Goal: Task Accomplishment & Management: Manage account settings

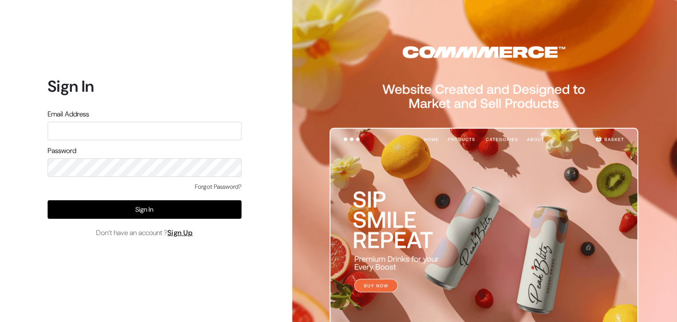
click at [174, 129] on input "text" at bounding box center [145, 131] width 194 height 19
type input "inthepottershands.com@gmail.com"
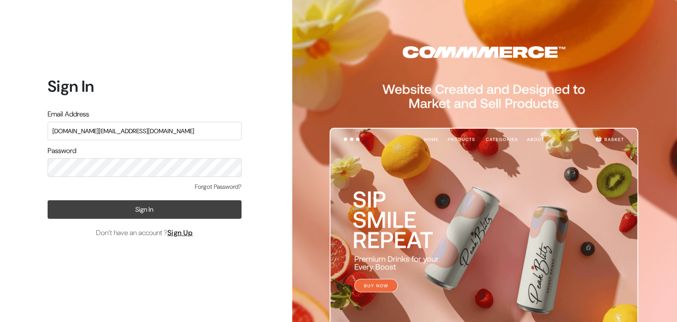
click at [174, 210] on button "Sign In" at bounding box center [145, 209] width 194 height 19
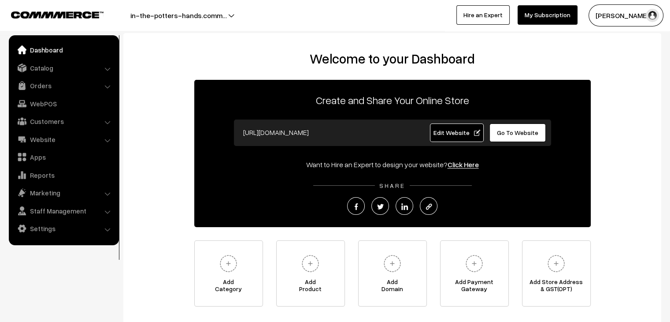
click at [527, 134] on span "Go To Website" at bounding box center [517, 132] width 41 height 7
click at [43, 68] on link "Catalog" at bounding box center [63, 68] width 105 height 16
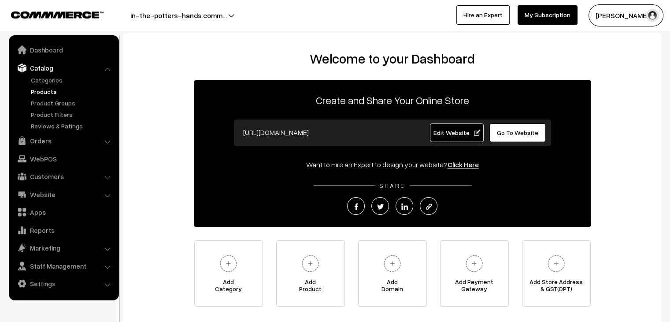
click at [46, 90] on link "Products" at bounding box center [72, 91] width 87 height 9
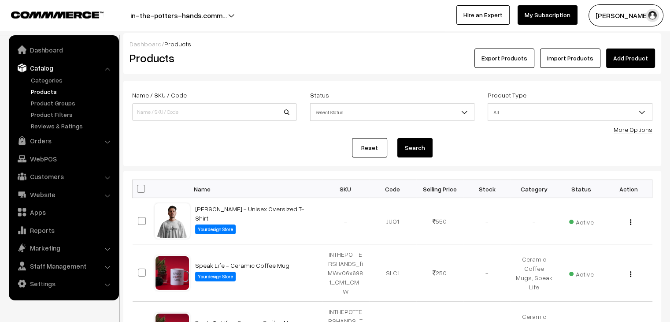
click at [46, 80] on link "Categories" at bounding box center [72, 79] width 87 height 9
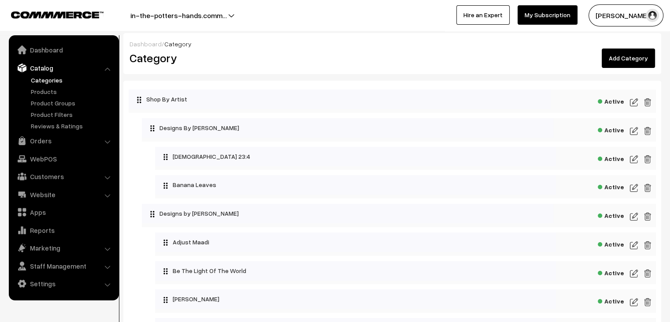
click at [632, 61] on link "Add Category" at bounding box center [628, 57] width 53 height 19
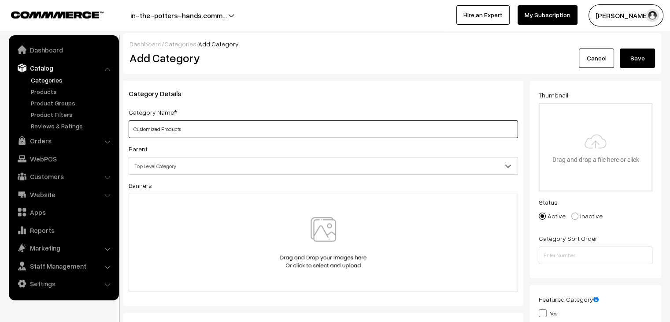
type input "Customized Products"
